Goal: Information Seeking & Learning: Learn about a topic

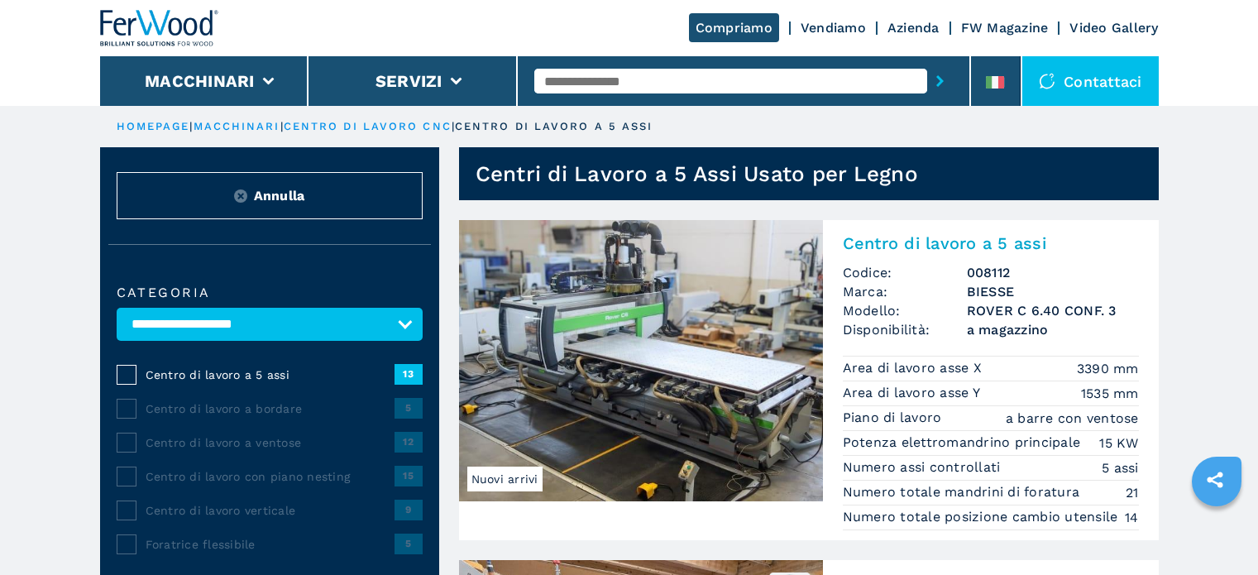
select select "**********"
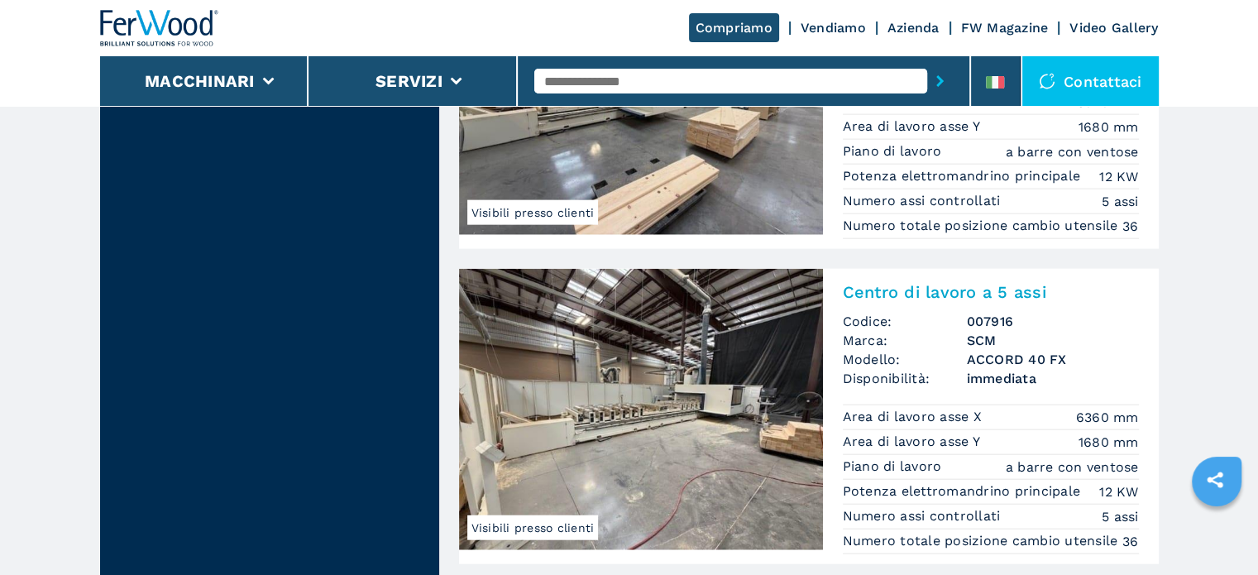
scroll to position [4053, 0]
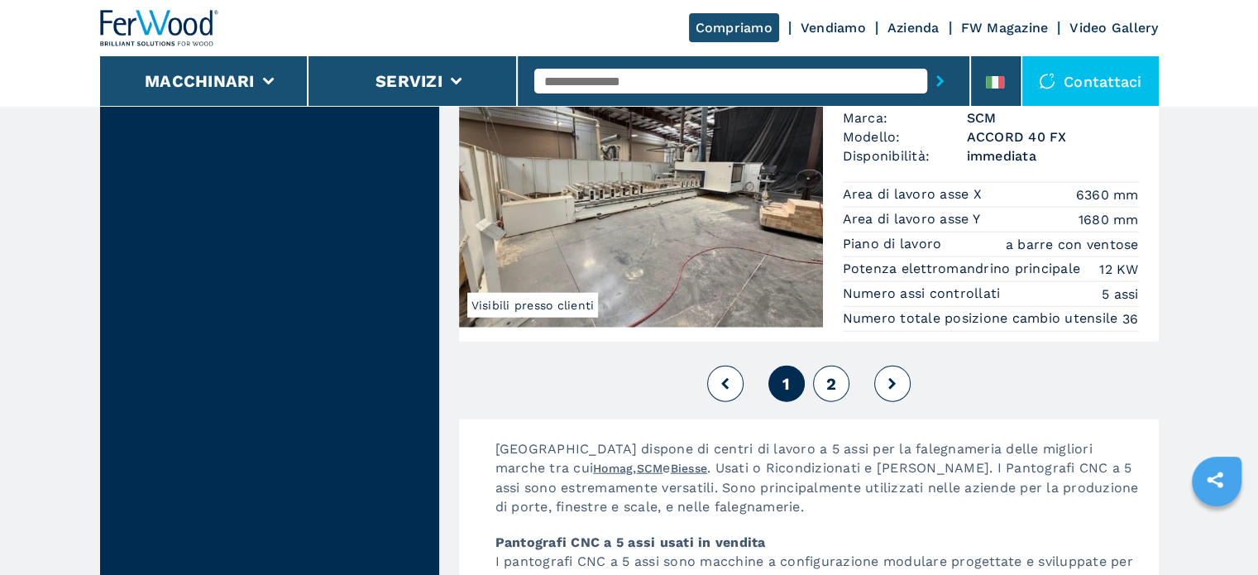
click at [827, 389] on span "2" at bounding box center [830, 384] width 10 height 20
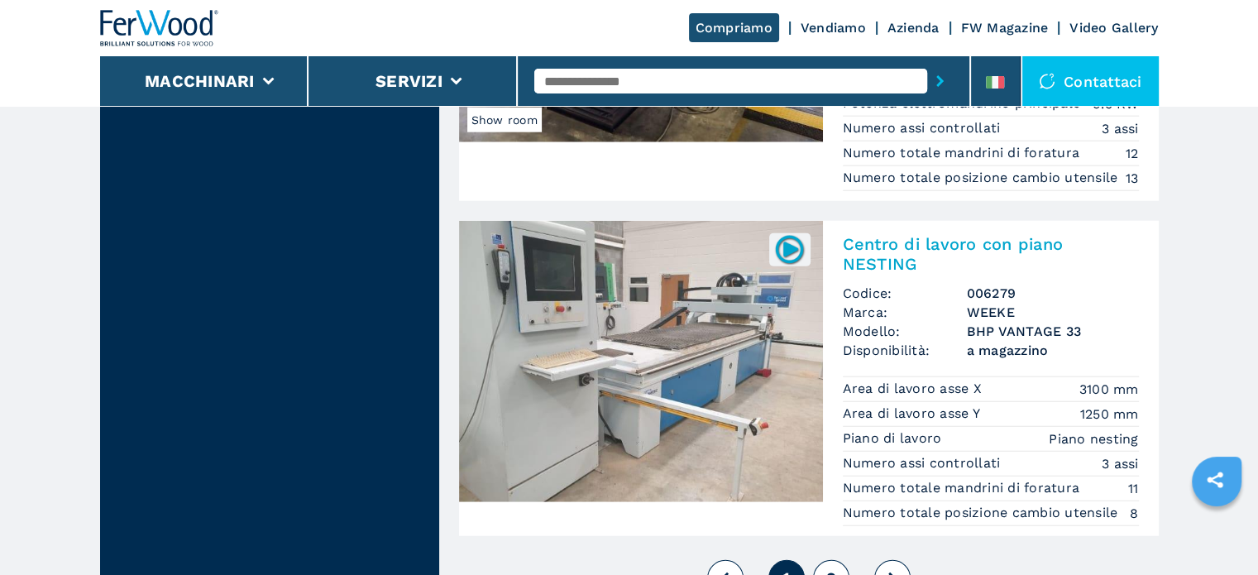
scroll to position [4301, 0]
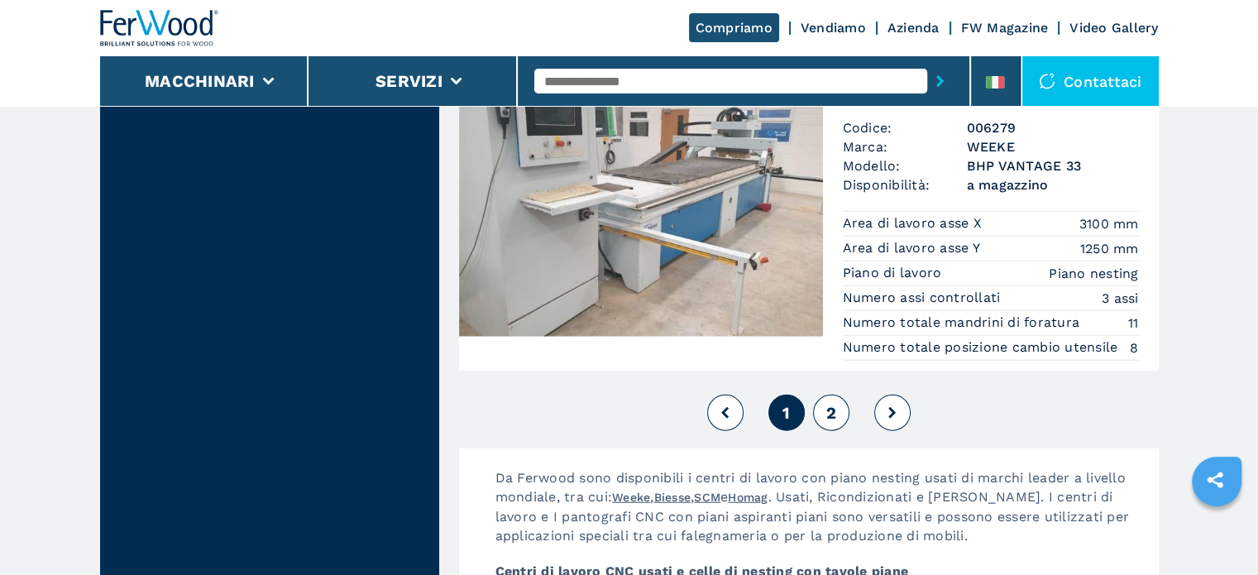
click at [830, 423] on span "2" at bounding box center [830, 413] width 10 height 20
click at [826, 423] on span "2" at bounding box center [830, 413] width 10 height 20
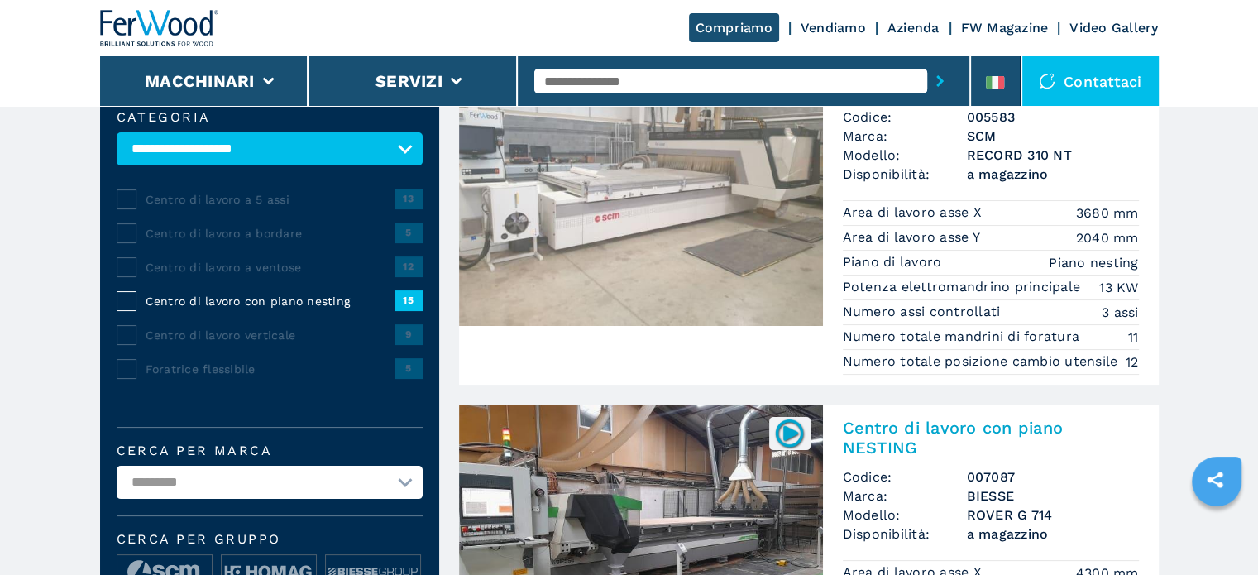
scroll to position [414, 0]
